Goal: Find specific page/section

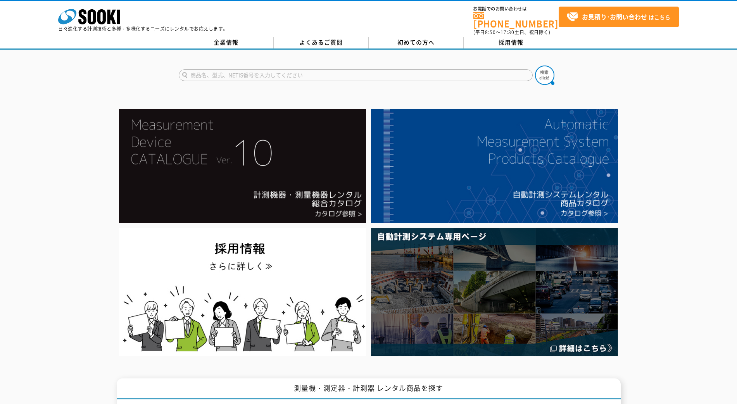
click at [265, 71] on input "text" at bounding box center [356, 75] width 354 height 12
type input "RLP"
click at [535, 66] on button at bounding box center [544, 75] width 19 height 19
click at [214, 71] on input "RLP" at bounding box center [356, 75] width 354 height 12
click at [214, 69] on input "RLP" at bounding box center [356, 75] width 354 height 12
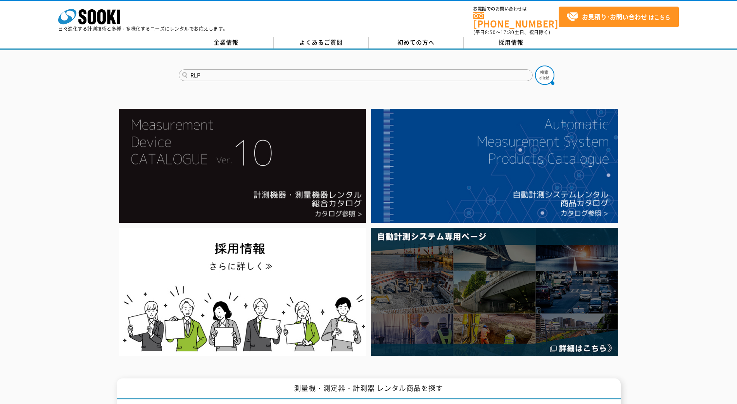
click at [535, 66] on button at bounding box center [544, 75] width 19 height 19
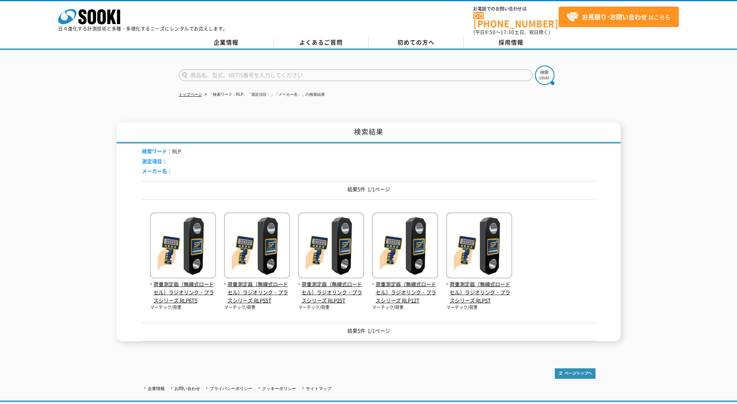
scroll to position [47, 0]
